Goal: Task Accomplishment & Management: Use online tool/utility

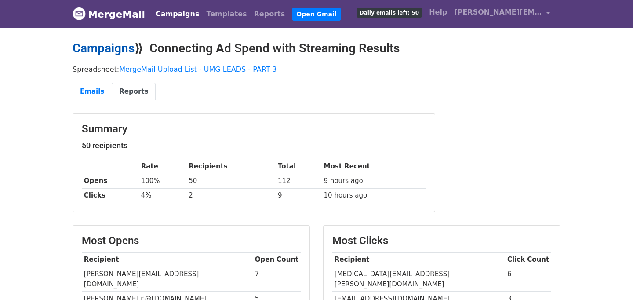
click at [112, 50] on link "Campaigns" at bounding box center [104, 48] width 62 height 15
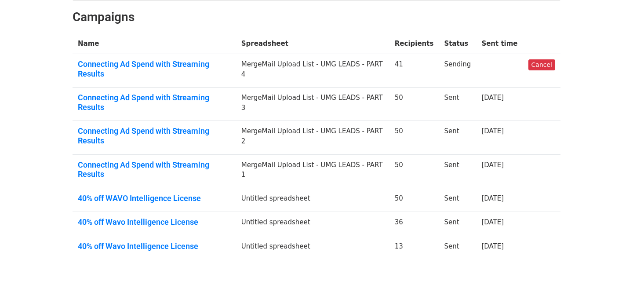
scroll to position [138, 0]
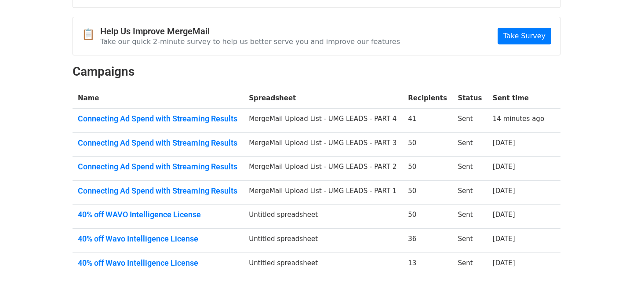
scroll to position [72, 0]
click at [570, 92] on body "MergeMail Campaigns Templates Reports Open Gmail Daily emails left: 9 Help tayl…" at bounding box center [316, 123] width 633 height 390
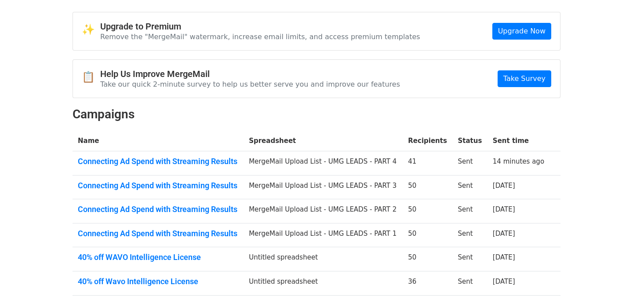
scroll to position [0, 0]
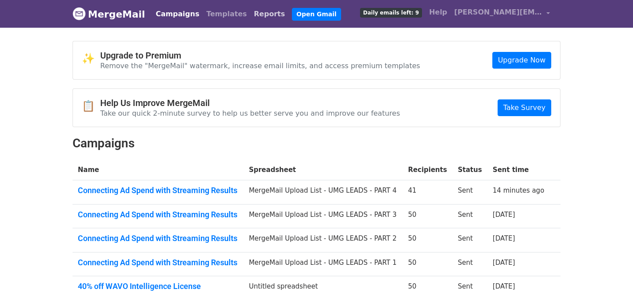
click at [251, 14] on link "Reports" at bounding box center [270, 14] width 38 height 18
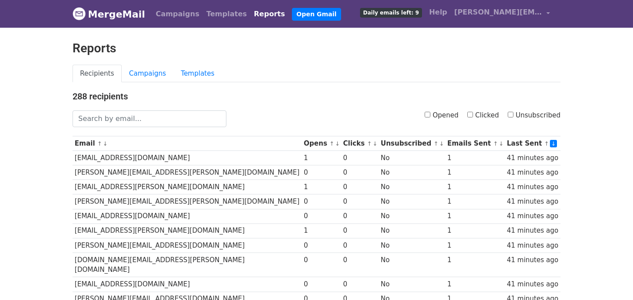
scroll to position [8, 0]
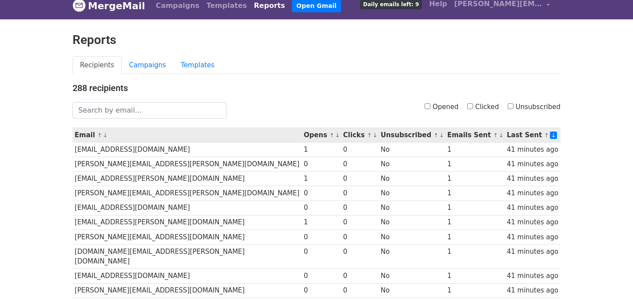
click at [367, 132] on link "↑" at bounding box center [369, 135] width 5 height 7
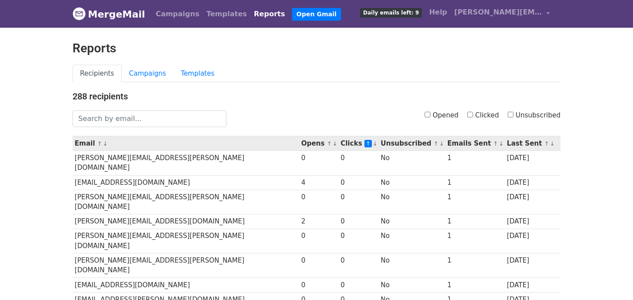
click at [364, 143] on link "↑" at bounding box center [367, 143] width 7 height 7
click at [373, 144] on link "↓" at bounding box center [375, 143] width 5 height 7
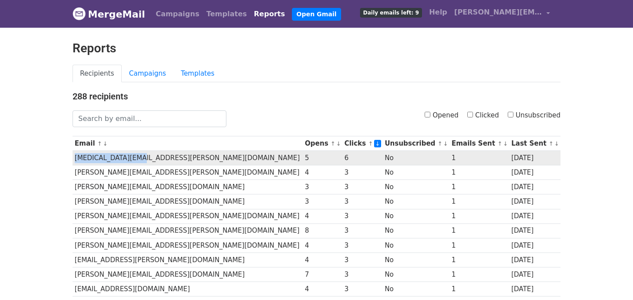
drag, startPoint x: 75, startPoint y: 156, endPoint x: 134, endPoint y: 158, distance: 59.8
click at [134, 158] on td "[MEDICAL_DATA][EMAIL_ADDRESS][PERSON_NAME][DOMAIN_NAME]" at bounding box center [188, 158] width 230 height 15
copy td "alli.matson-murphy"
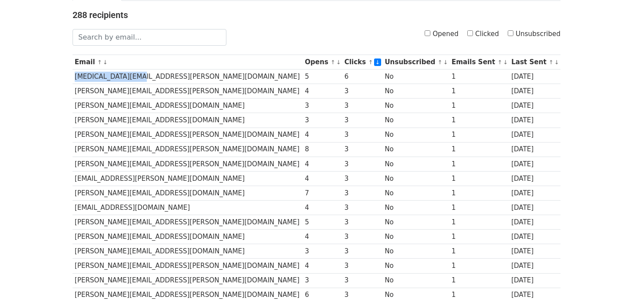
scroll to position [83, 0]
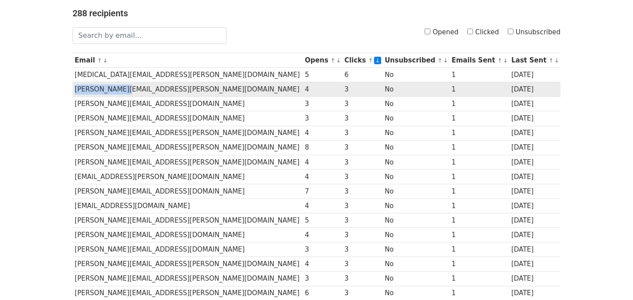
drag, startPoint x: 115, startPoint y: 89, endPoint x: 74, endPoint y: 91, distance: 41.4
click at [74, 91] on td "alexis.galasso@umusic.com" at bounding box center [188, 89] width 230 height 15
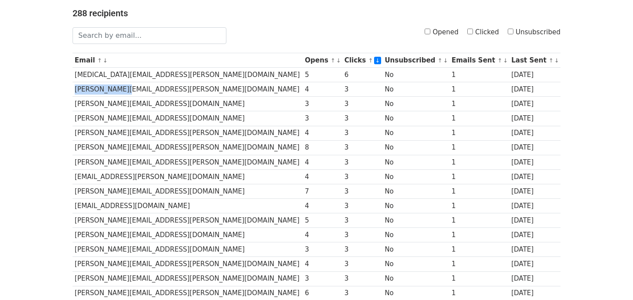
copy td "alexis.galasso"
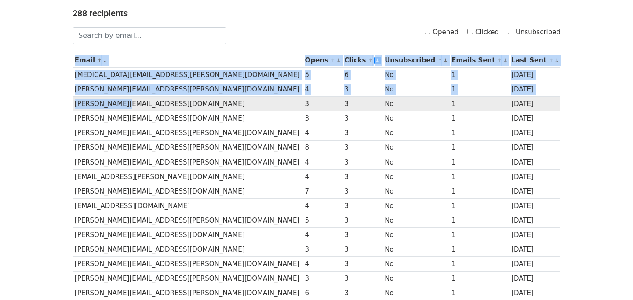
drag, startPoint x: 117, startPoint y: 103, endPoint x: 72, endPoint y: 103, distance: 45.3
click at [73, 103] on td "alice.vizethum@umusic.com" at bounding box center [188, 104] width 230 height 15
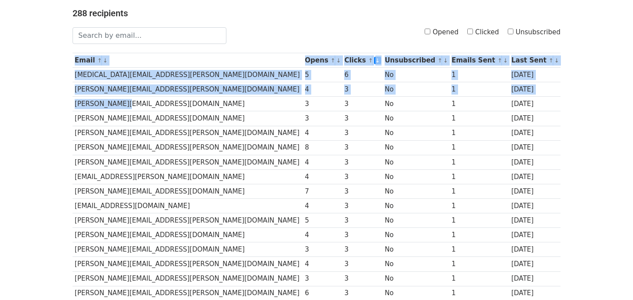
click at [15, 113] on body "MergeMail Campaigns Templates Reports Open Gmail Daily emails left: 9 Help tayl…" at bounding box center [316, 257] width 633 height 680
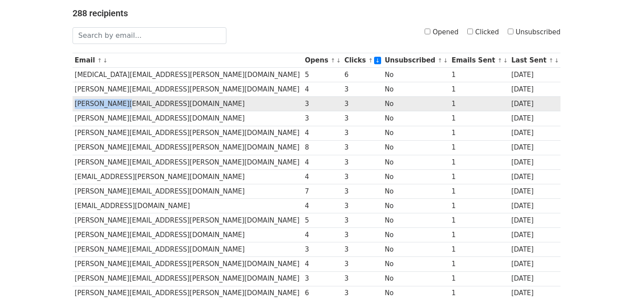
drag, startPoint x: 118, startPoint y: 103, endPoint x: 76, endPoint y: 103, distance: 42.2
click at [76, 103] on td "alice.vizethum@umusic.com" at bounding box center [188, 104] width 230 height 15
copy td "alice.vizethum"
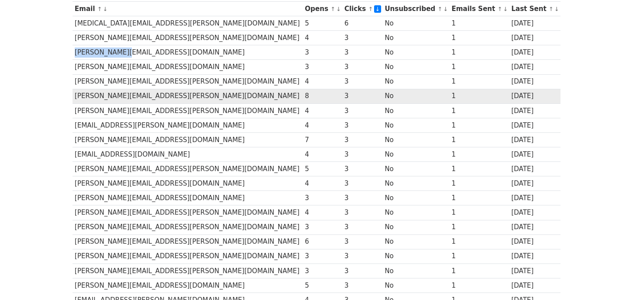
scroll to position [133, 0]
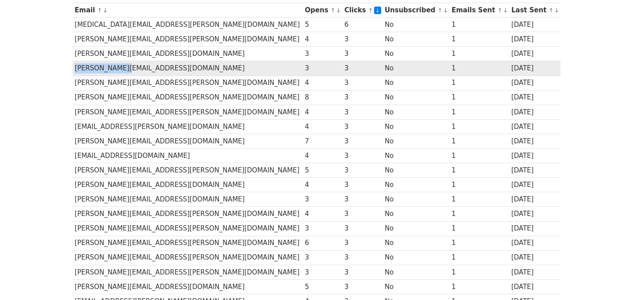
drag, startPoint x: 120, startPoint y: 67, endPoint x: 75, endPoint y: 71, distance: 45.4
click at [75, 71] on td "arocha.lekrach@umusic.com" at bounding box center [188, 68] width 230 height 15
copy td "arocha.lekrach"
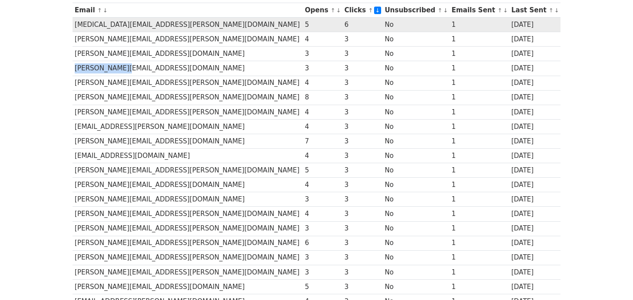
copy td "arocha.lekrach"
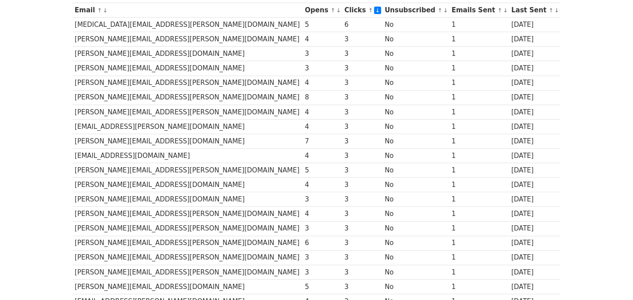
click at [32, 63] on body "MergeMail Campaigns Templates Reports Open Gmail Daily emails left: 9 Help tayl…" at bounding box center [316, 207] width 633 height 680
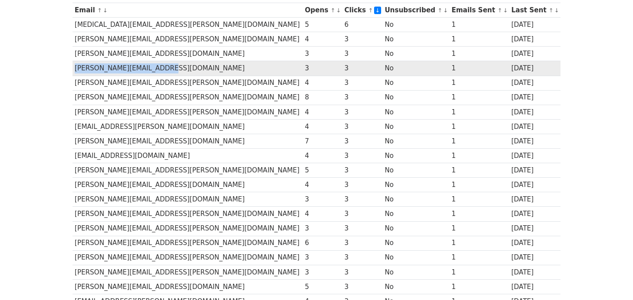
drag, startPoint x: 75, startPoint y: 69, endPoint x: 157, endPoint y: 74, distance: 82.3
click at [158, 73] on td "arocha.lekrach@umusic.com" at bounding box center [188, 68] width 230 height 15
copy td "arocha.lekrach@umusic.com"
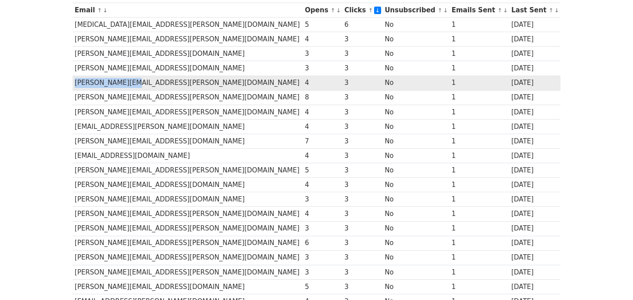
drag, startPoint x: 75, startPoint y: 81, endPoint x: 127, endPoint y: 83, distance: 51.9
click at [127, 83] on td "casandra.strauss@umusic.com" at bounding box center [188, 83] width 230 height 15
copy td "casandra.strauss"
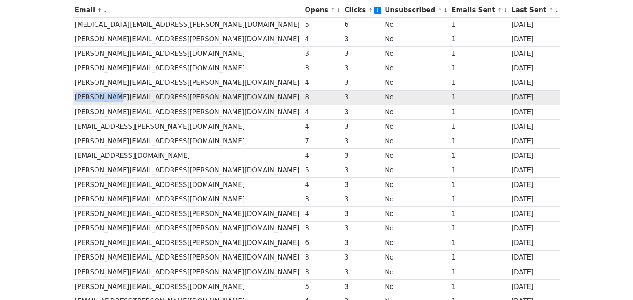
drag, startPoint x: 74, startPoint y: 97, endPoint x: 106, endPoint y: 98, distance: 32.1
click at [106, 98] on td "eliza.welch@umusic.com" at bounding box center [188, 97] width 230 height 15
copy td "eliza.welch"
drag, startPoint x: 153, startPoint y: 96, endPoint x: 75, endPoint y: 98, distance: 78.3
click at [75, 98] on td "eliza.welch@umusic.com" at bounding box center [188, 97] width 230 height 15
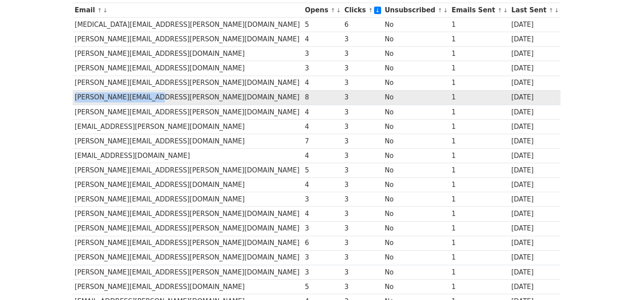
copy td "eliza.welch@umusic.com"
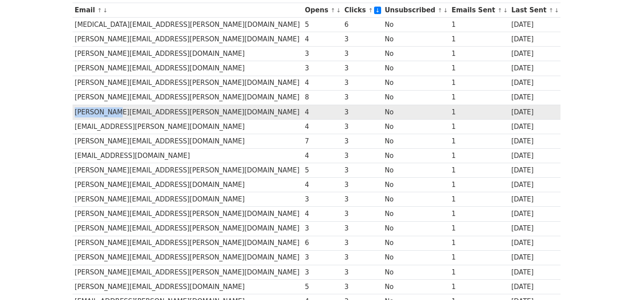
drag, startPoint x: 112, startPoint y: 111, endPoint x: 76, endPoint y: 113, distance: 36.1
click at [76, 113] on td "george.harb@umusic.com" at bounding box center [188, 112] width 230 height 15
copy td "george.harb"
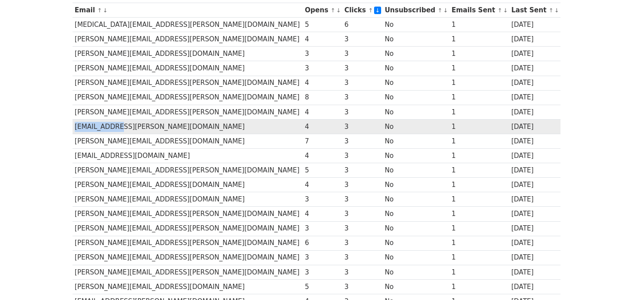
drag, startPoint x: 110, startPoint y: 126, endPoint x: 75, endPoint y: 127, distance: 35.6
click at [75, 127] on td "jack.lishman@umusic.com" at bounding box center [188, 126] width 230 height 15
drag, startPoint x: 157, startPoint y: 126, endPoint x: 73, endPoint y: 125, distance: 84.4
click at [73, 125] on td "jack.lishman@umusic.com" at bounding box center [188, 126] width 230 height 15
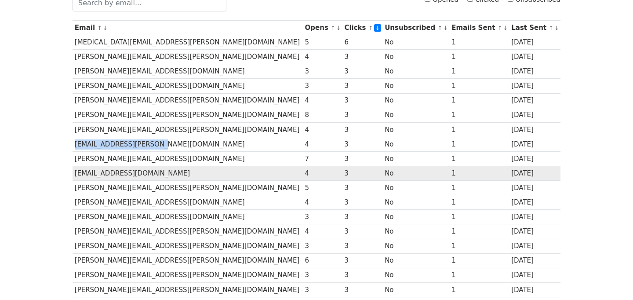
scroll to position [108, 0]
